Goal: Information Seeking & Learning: Compare options

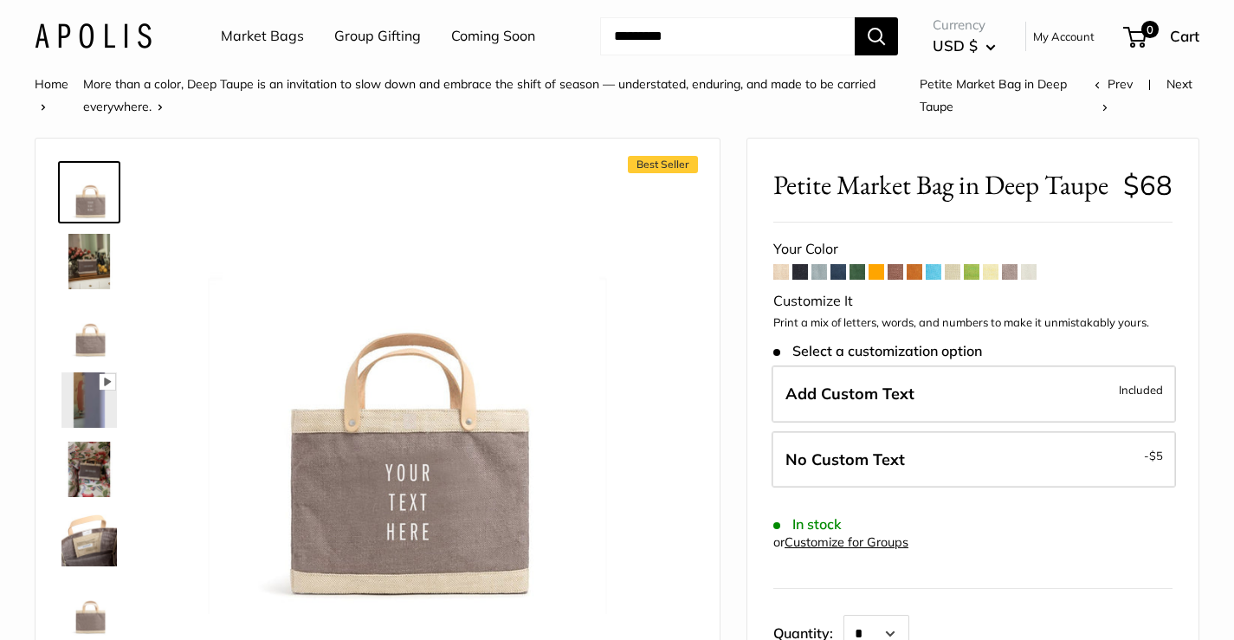
click at [995, 280] on span at bounding box center [991, 272] width 16 height 16
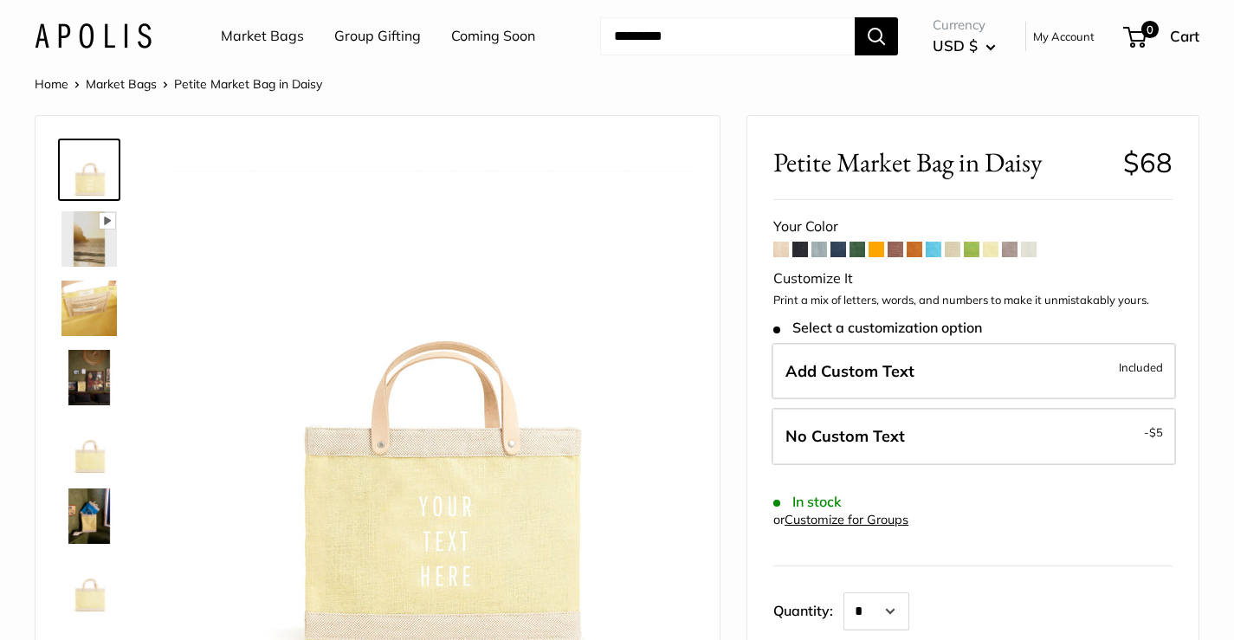
click at [1010, 246] on span at bounding box center [1010, 250] width 16 height 16
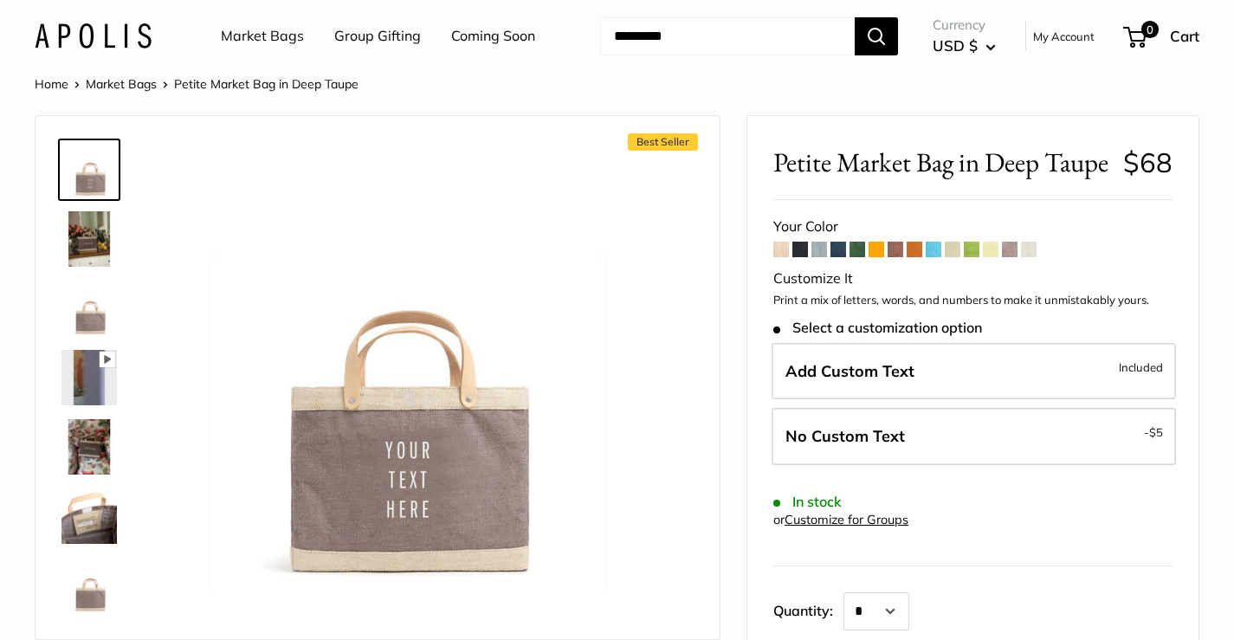
click at [997, 257] on span at bounding box center [991, 250] width 16 height 16
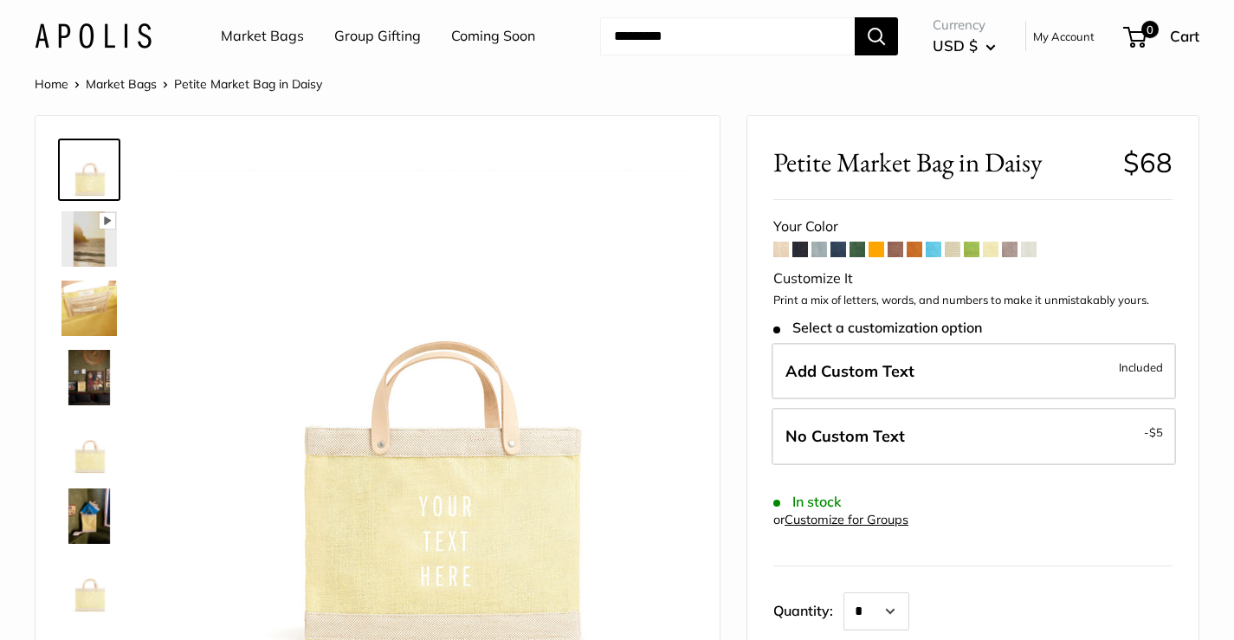
click at [1016, 254] on span at bounding box center [1010, 250] width 16 height 16
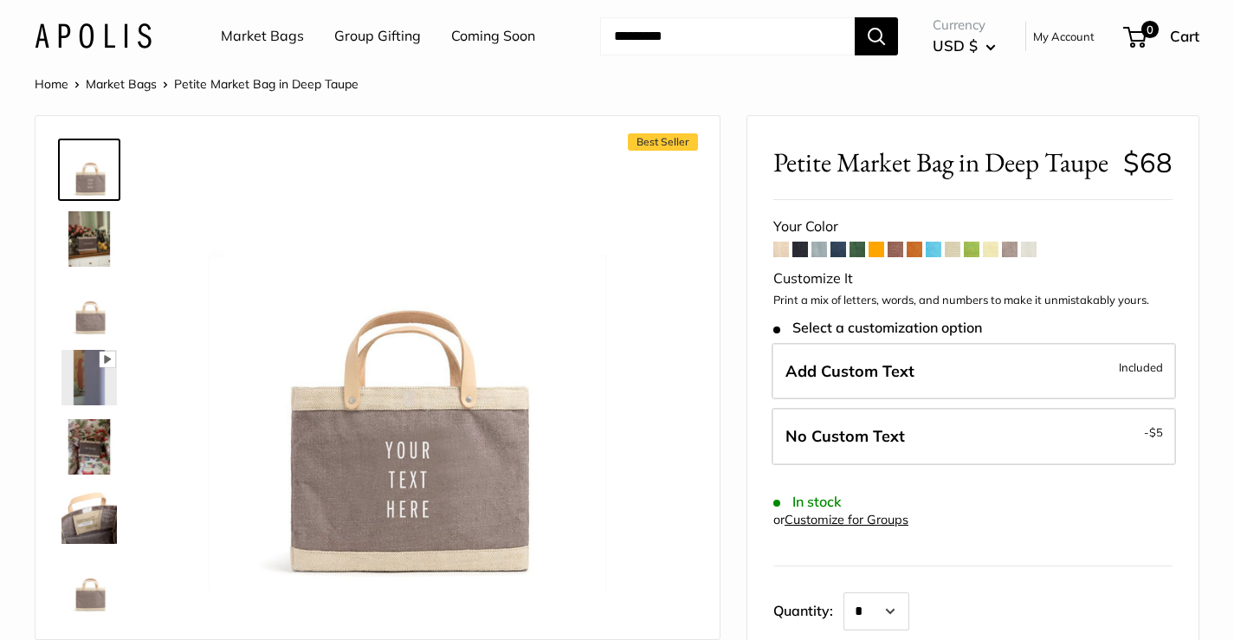
click at [817, 257] on span at bounding box center [819, 250] width 16 height 16
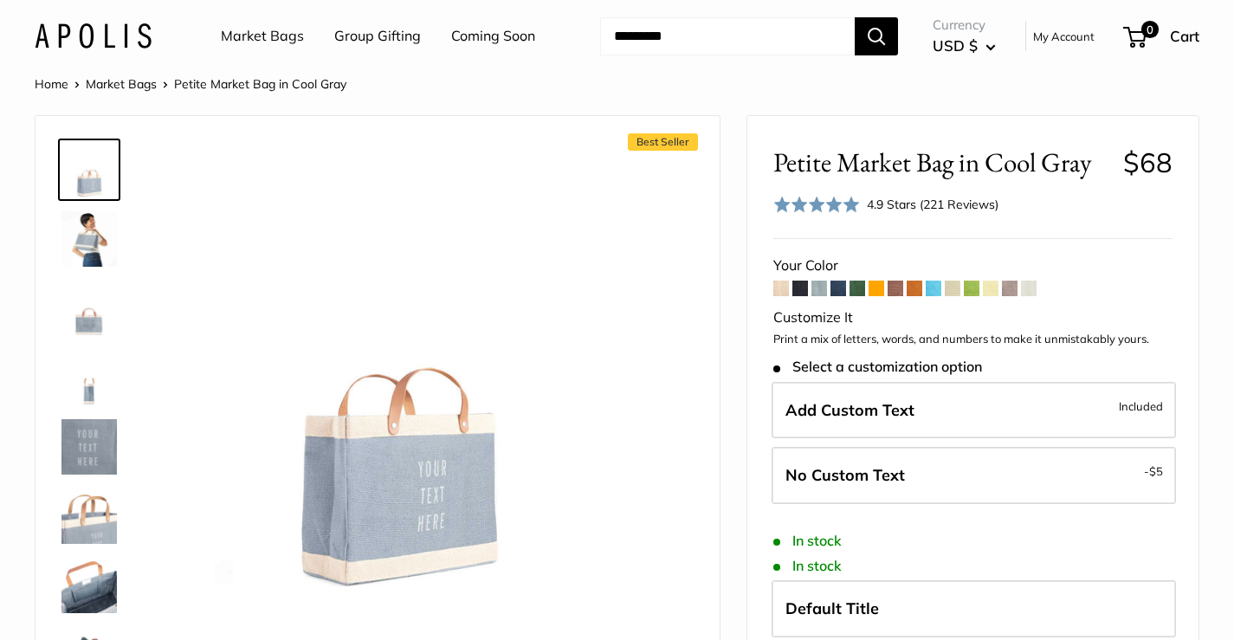
click at [797, 285] on span at bounding box center [800, 289] width 16 height 16
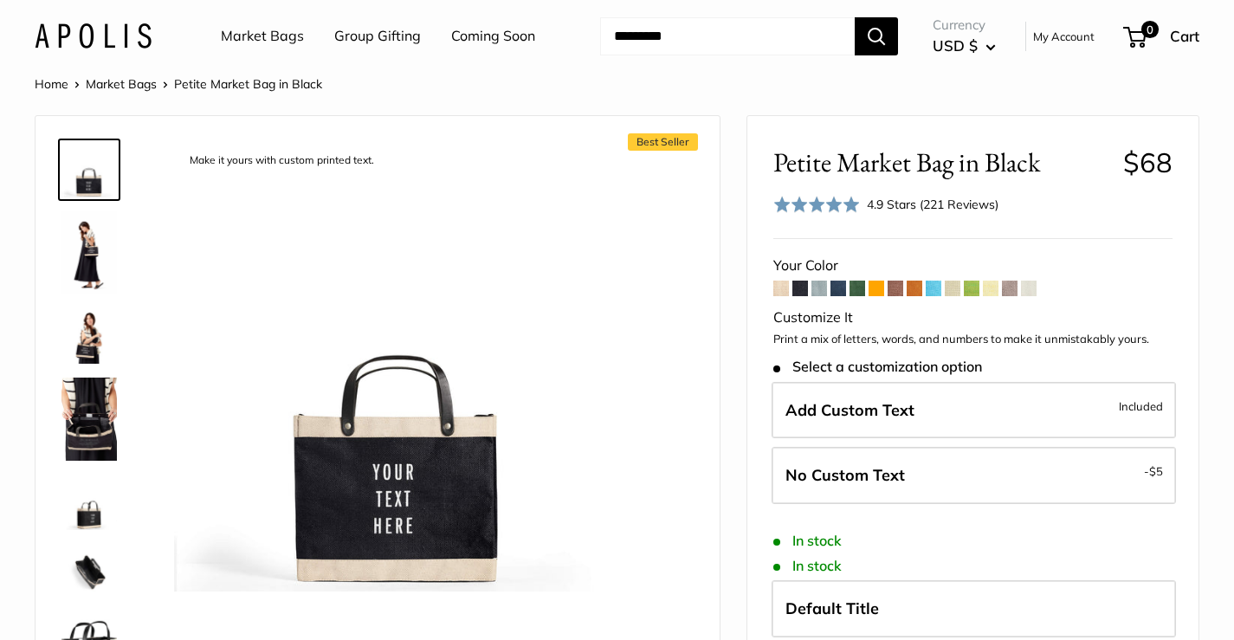
click at [845, 288] on span at bounding box center [838, 289] width 16 height 16
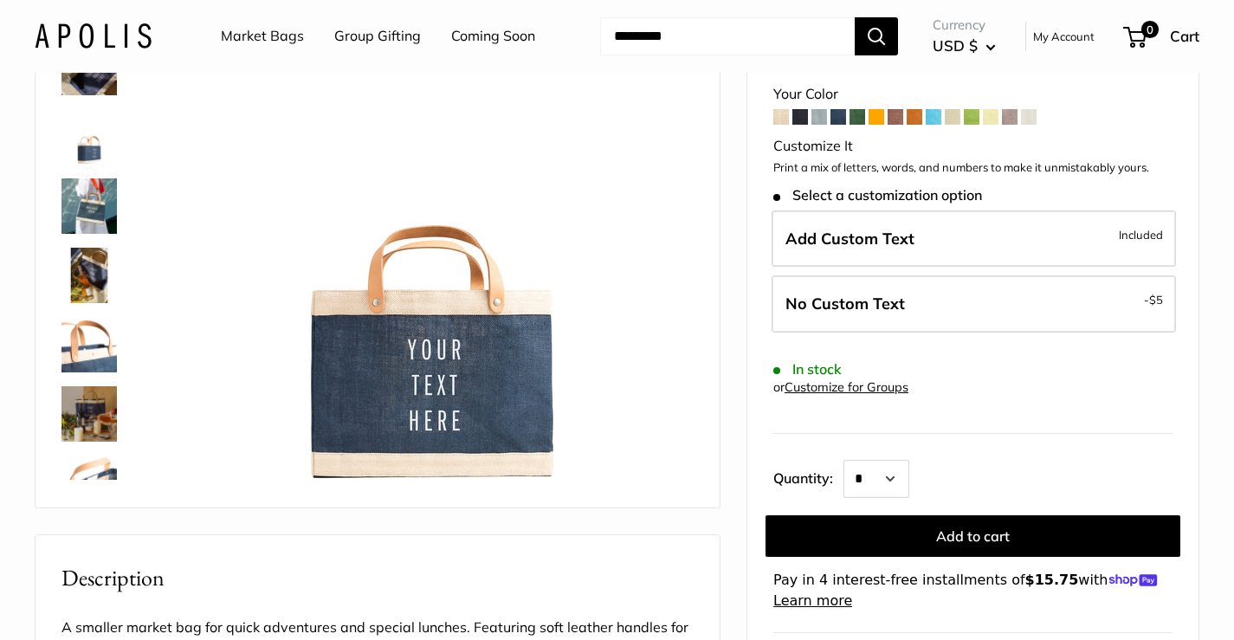
scroll to position [173, 0]
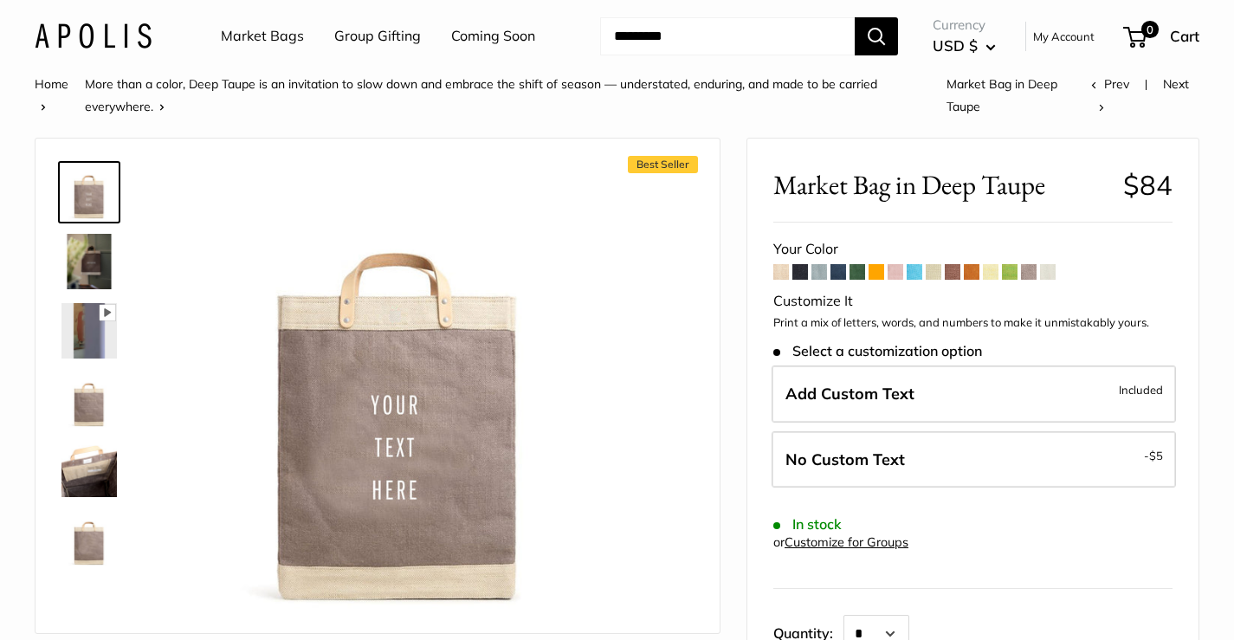
click at [93, 254] on img at bounding box center [88, 261] width 55 height 55
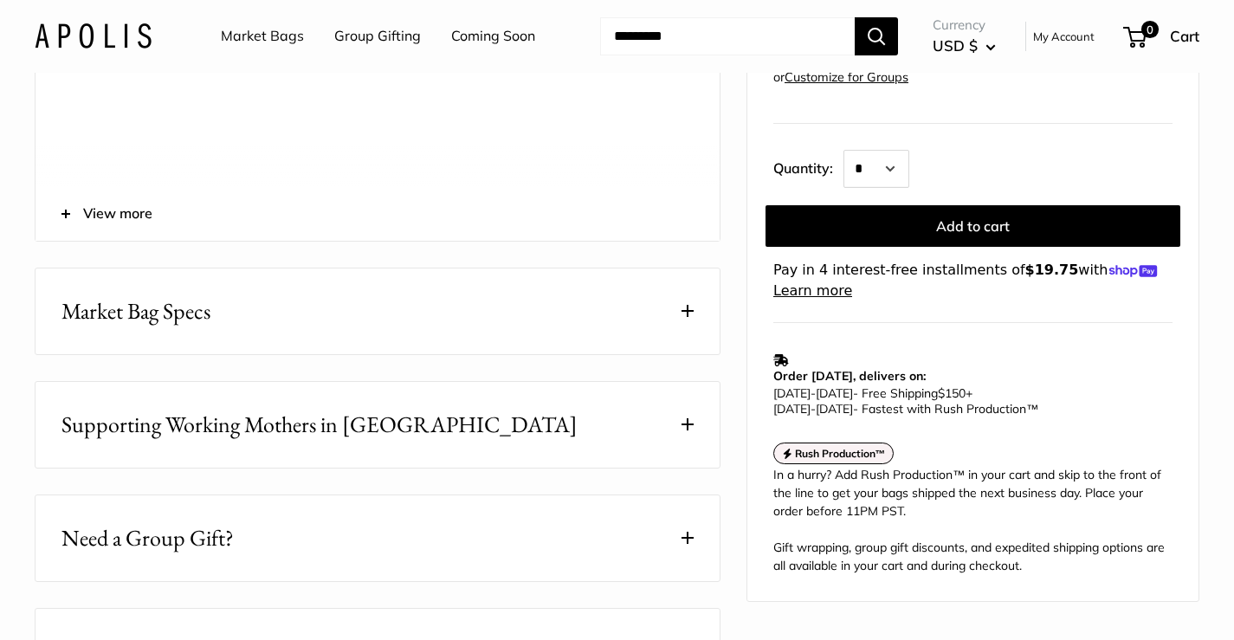
scroll to position [779, 0]
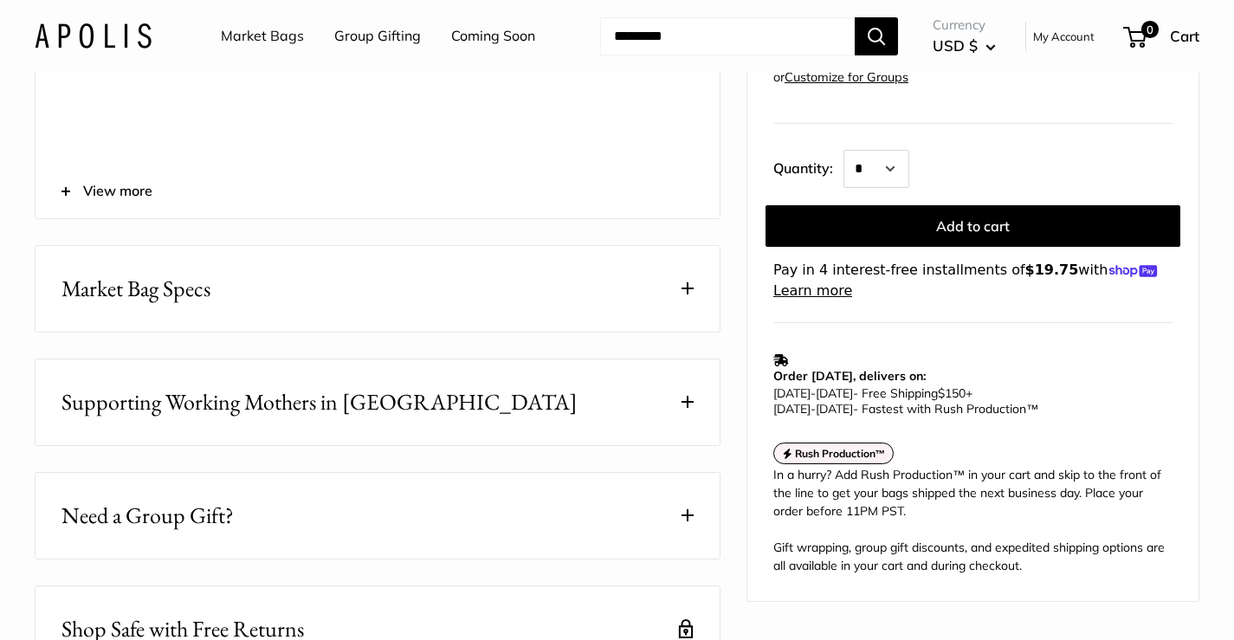
click at [156, 306] on span "Market Bag Specs" at bounding box center [135, 289] width 149 height 34
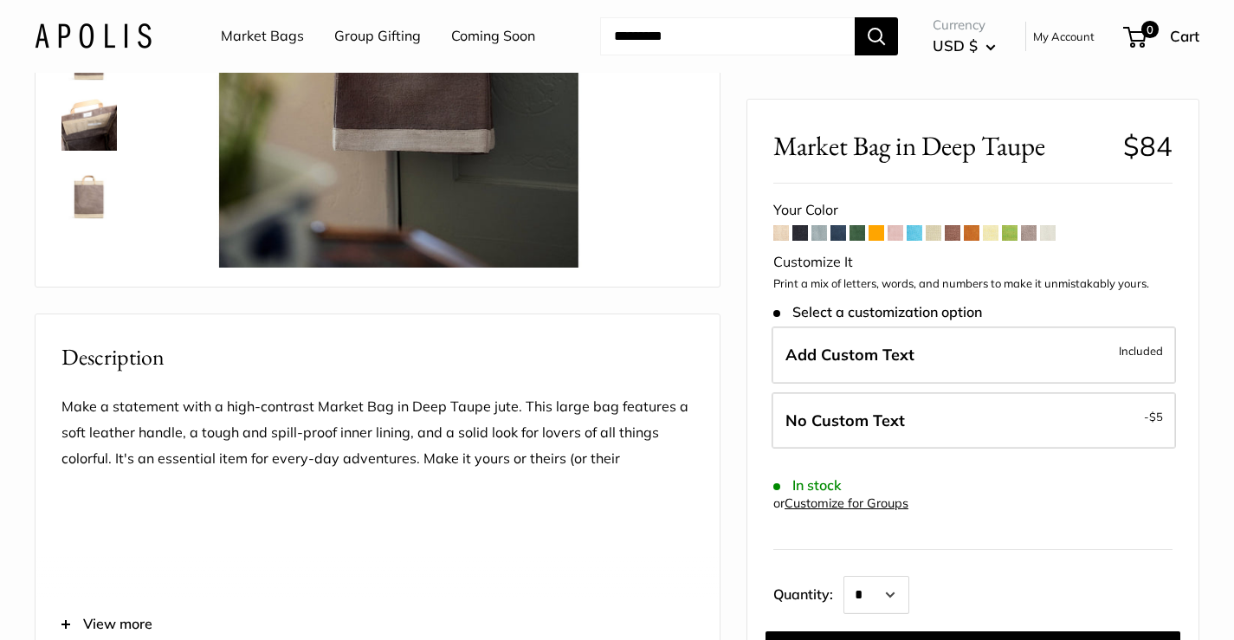
scroll to position [0, 0]
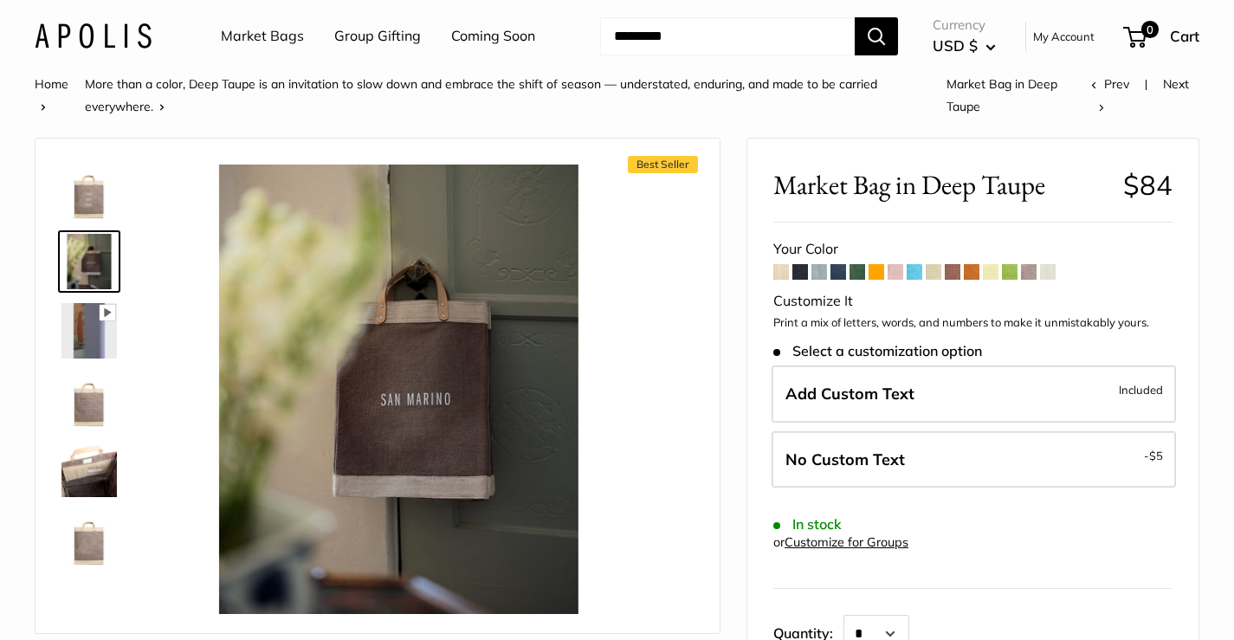
click at [1034, 271] on span at bounding box center [1029, 272] width 16 height 16
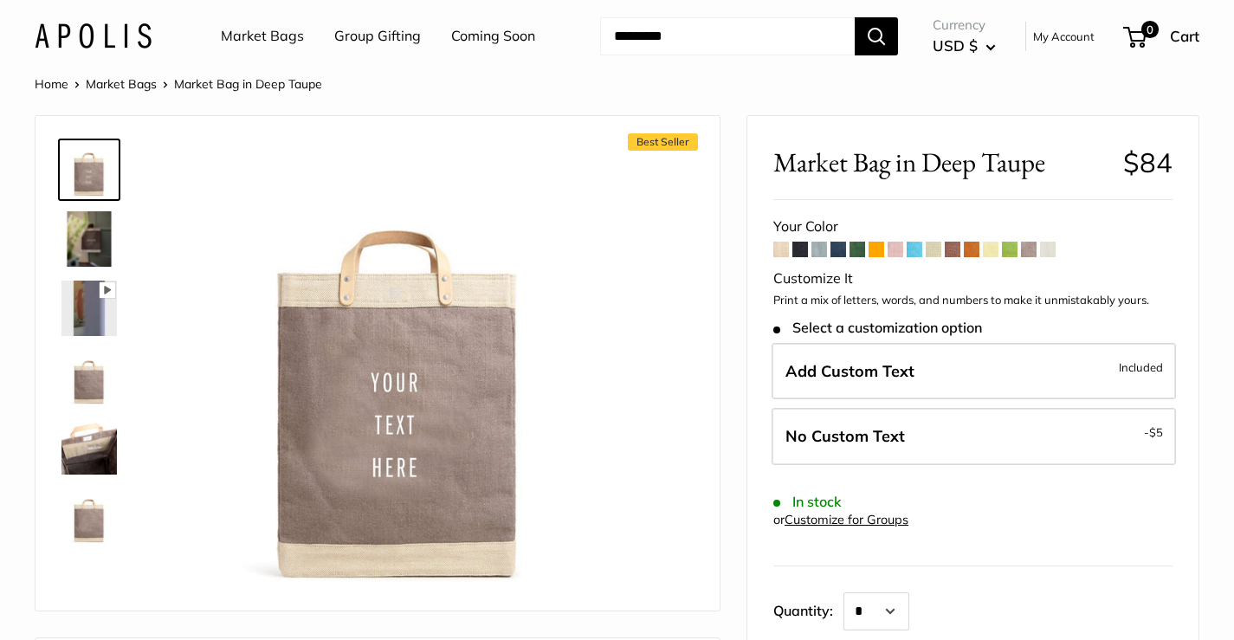
click at [1048, 250] on span at bounding box center [1048, 250] width 16 height 16
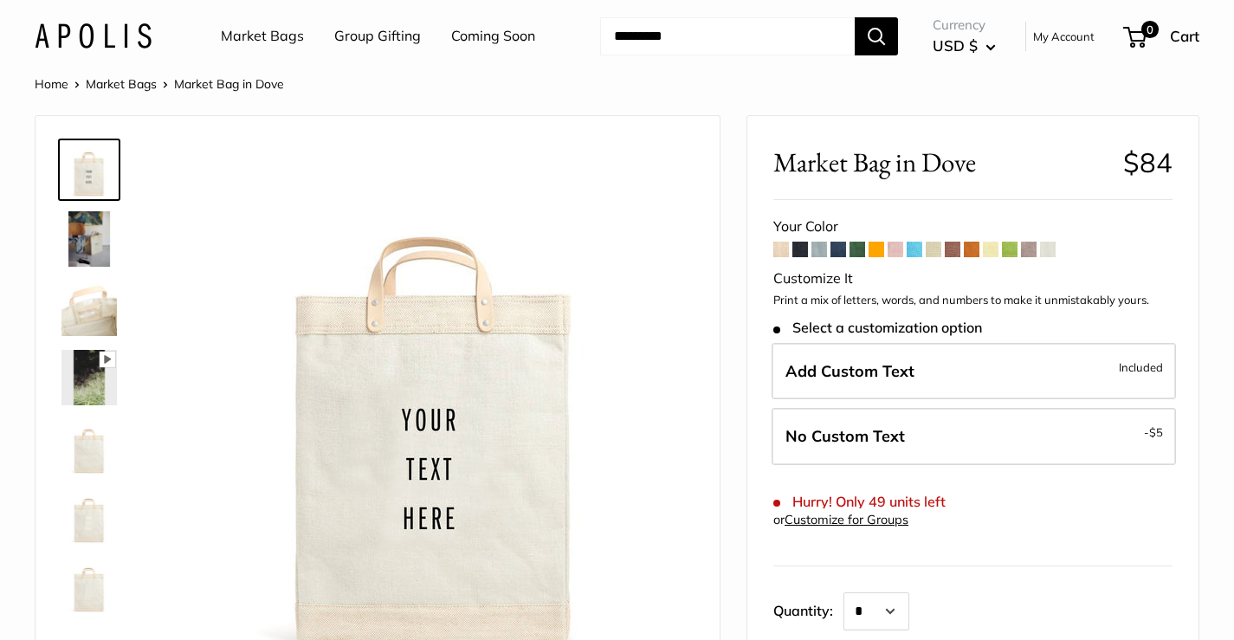
click at [994, 249] on span at bounding box center [991, 250] width 16 height 16
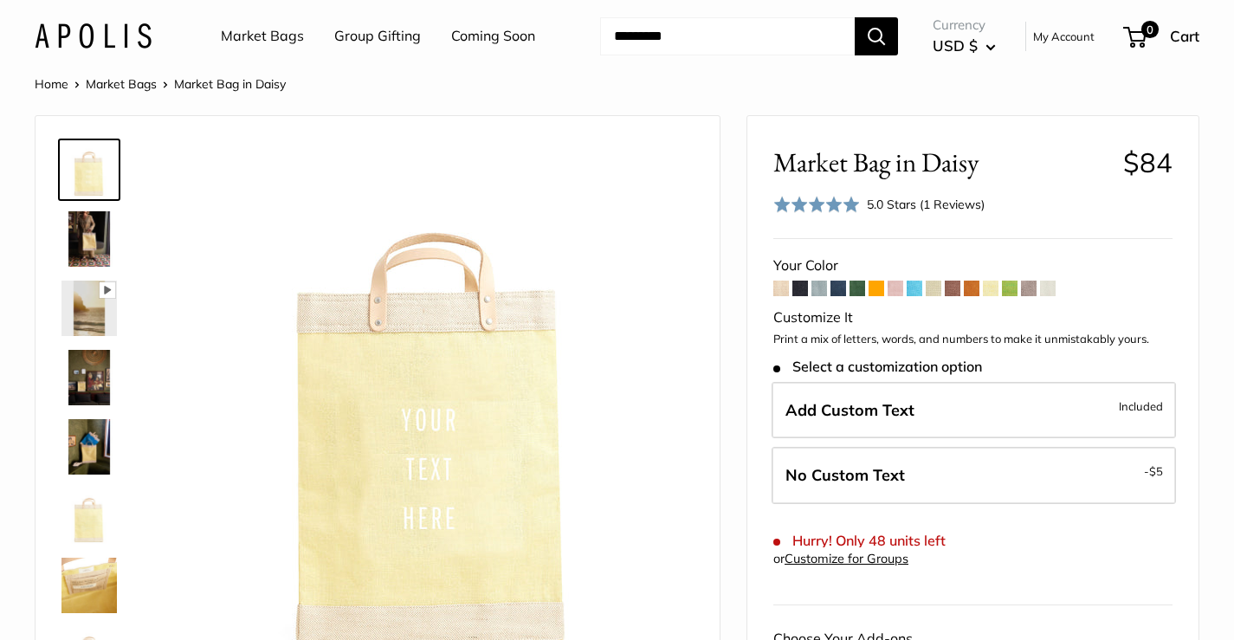
click at [931, 287] on span at bounding box center [934, 289] width 16 height 16
